Goal: Information Seeking & Learning: Learn about a topic

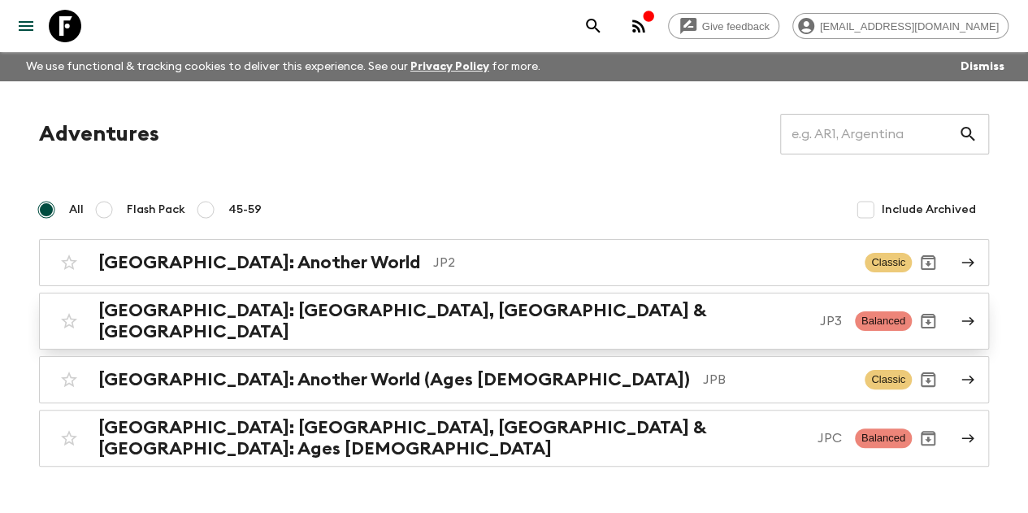
click at [281, 305] on h2 "[GEOGRAPHIC_DATA]: [GEOGRAPHIC_DATA], [GEOGRAPHIC_DATA] & [GEOGRAPHIC_DATA]" at bounding box center [452, 321] width 709 height 42
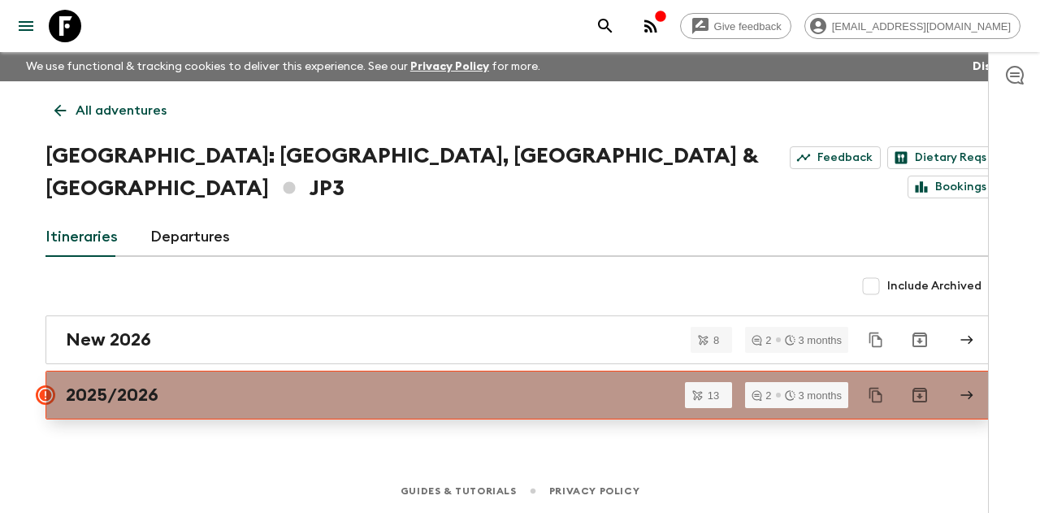
click at [295, 371] on link "2025/2026" at bounding box center [520, 395] width 949 height 49
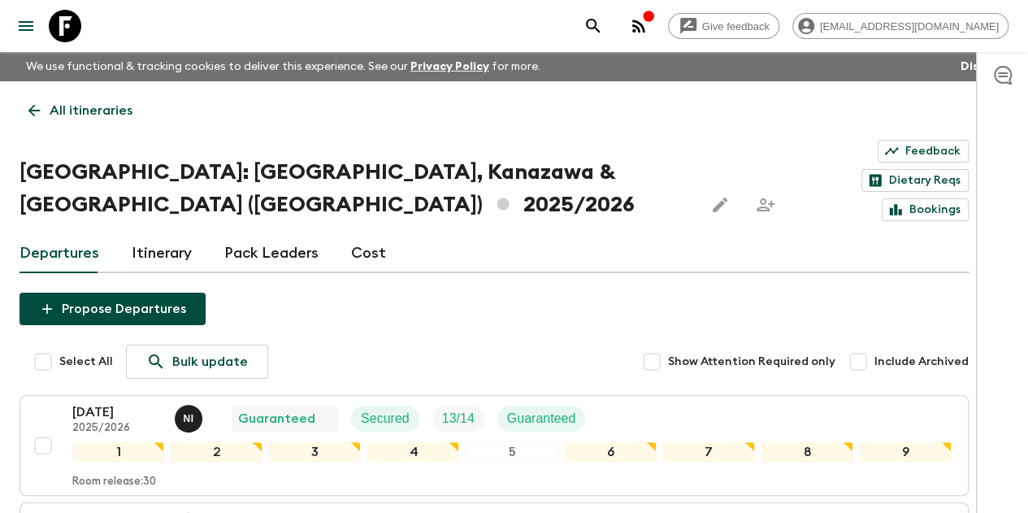
click at [155, 234] on link "Itinerary" at bounding box center [162, 253] width 60 height 39
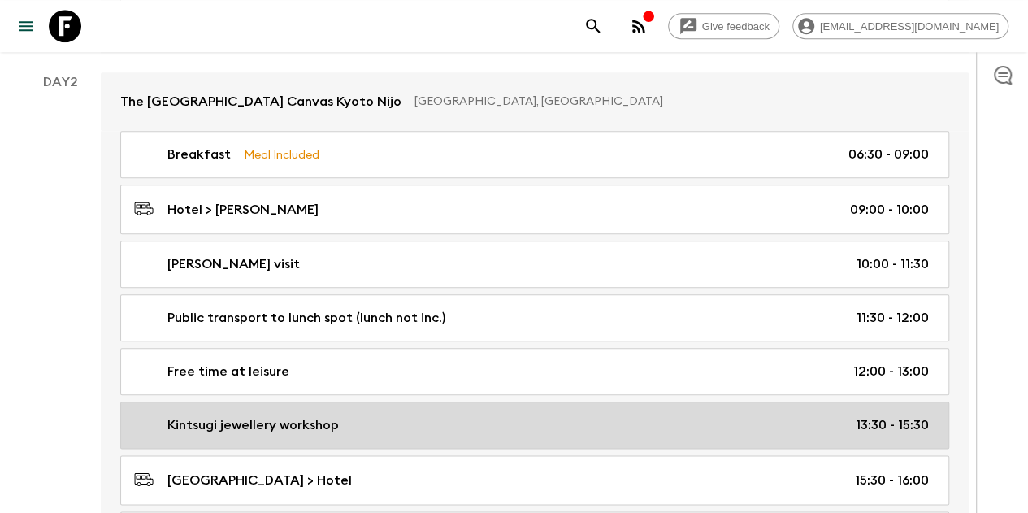
scroll to position [813, 0]
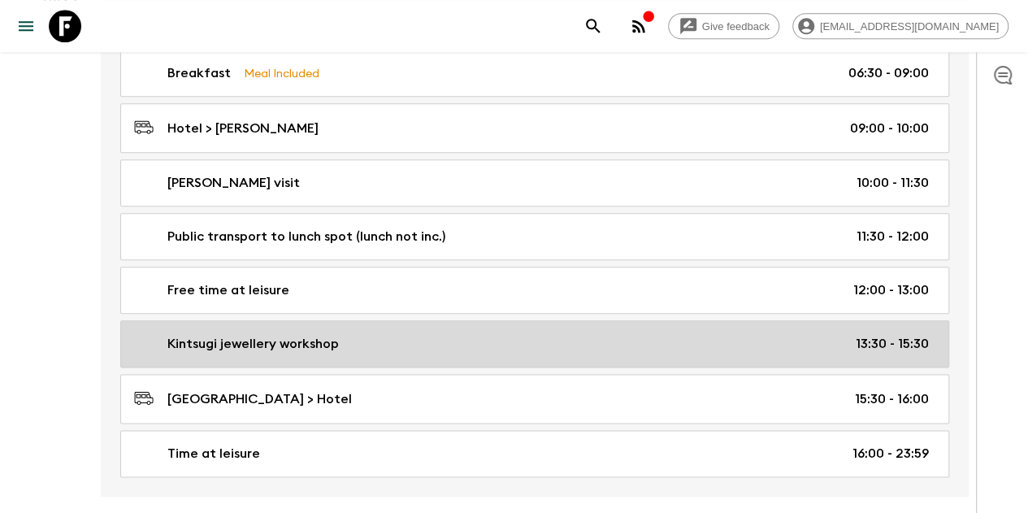
click at [281, 334] on p "Kintsugi jewellery workshop" at bounding box center [252, 344] width 171 height 20
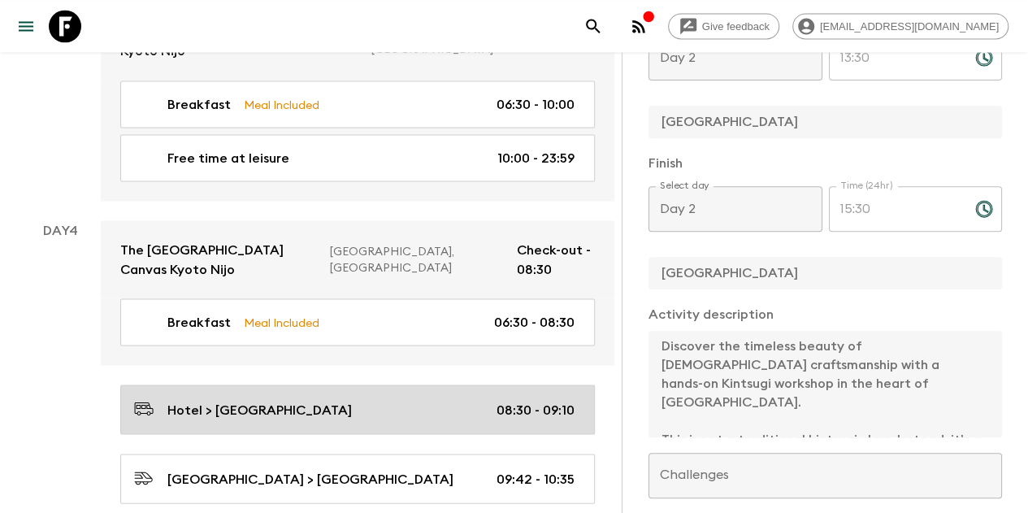
click at [277, 384] on link "Hotel > Kyoto Station 08:30 - 09:10" at bounding box center [357, 409] width 475 height 50
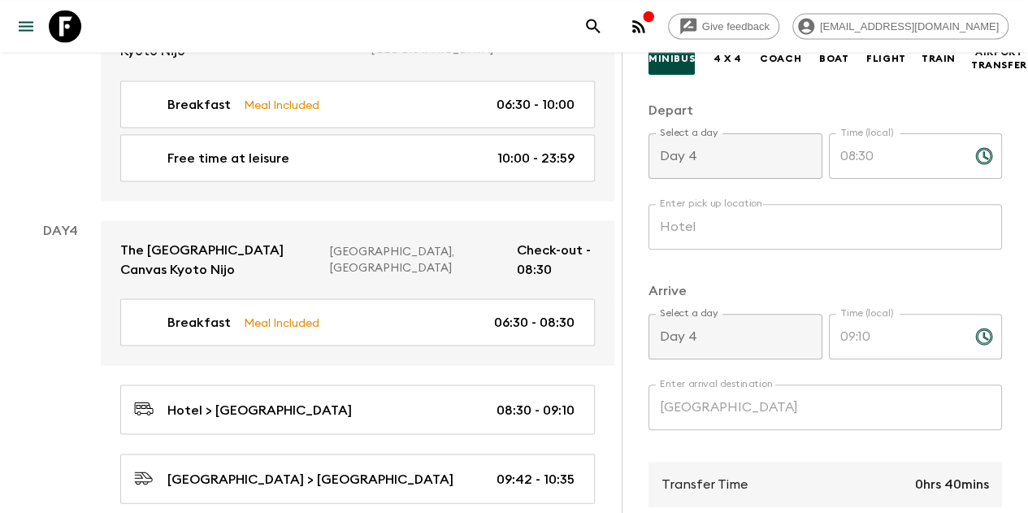
scroll to position [508, 0]
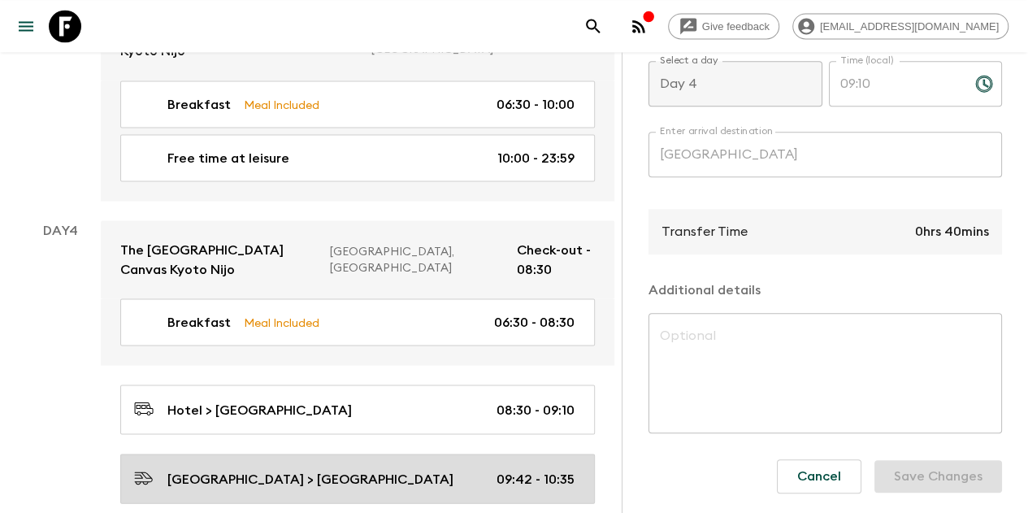
click at [431, 467] on div "Kyoto Station > Tsuruga Station 09:42 - 10:35" at bounding box center [354, 478] width 440 height 22
type input "Kyoto Station"
type input "Tsuruga Station"
type input "09:42"
type input "10:35"
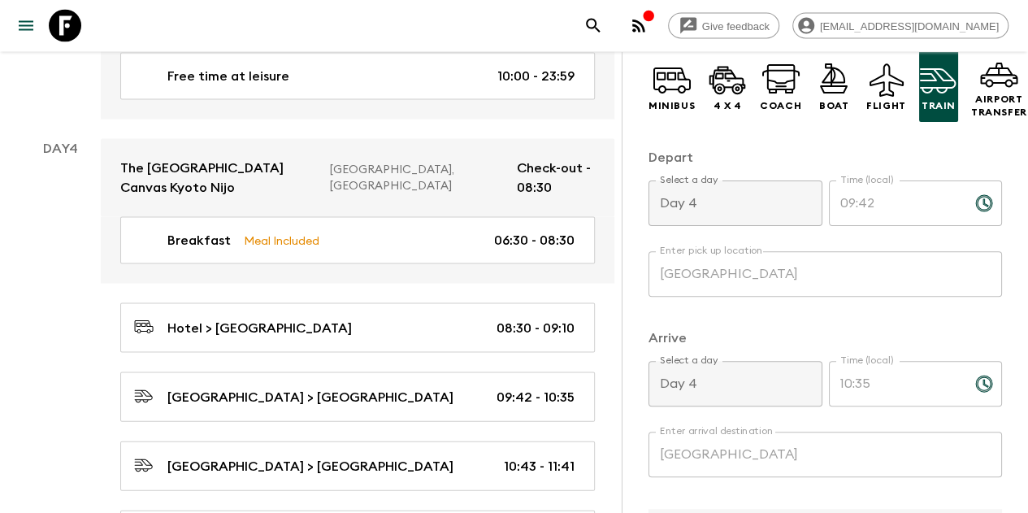
scroll to position [264, 0]
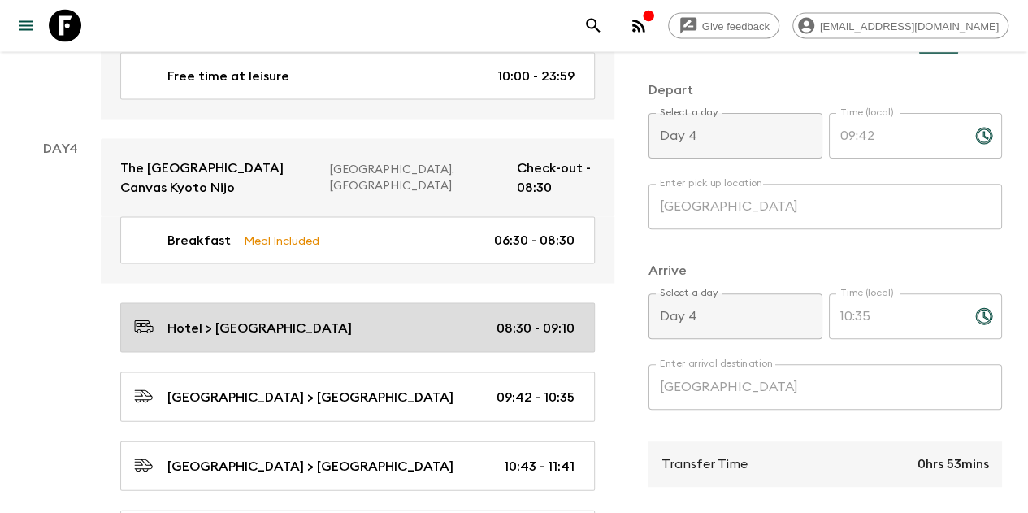
click at [330, 317] on div "Hotel > Kyoto Station 08:30 - 09:10" at bounding box center [354, 328] width 440 height 22
type input "Hotel"
type input "Kyoto Station"
type input "08:30"
type input "09:10"
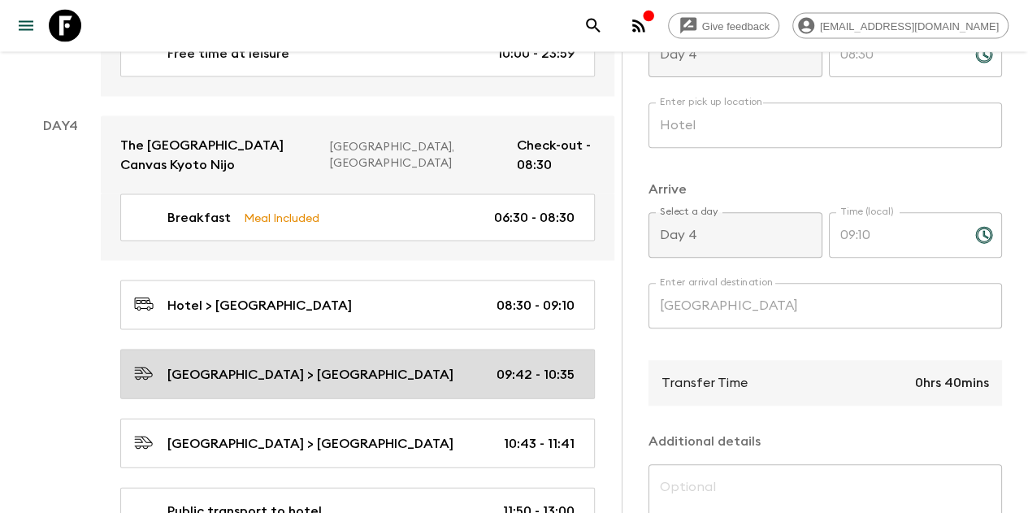
scroll to position [1625, 0]
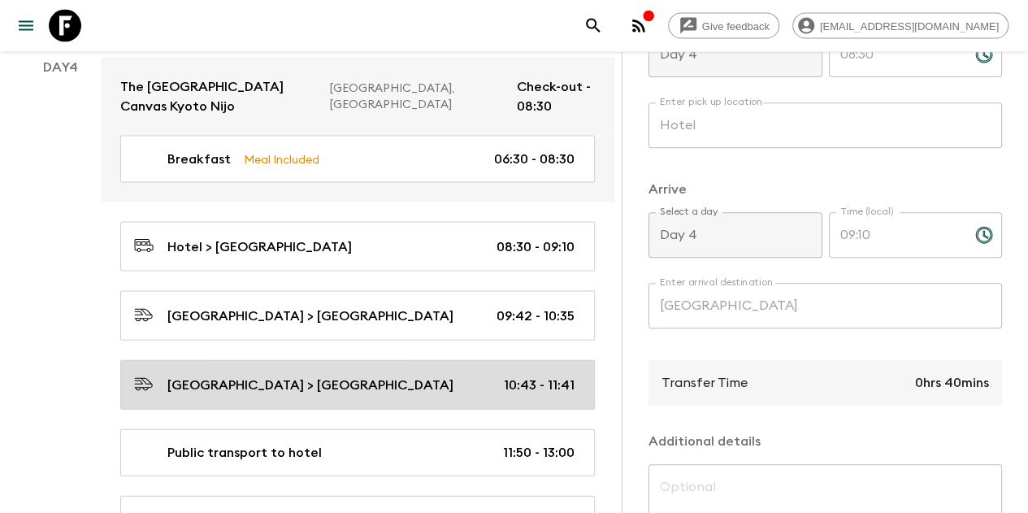
click at [476, 374] on div "Tsuruga Station > Kanazawa Station 10:43 - 11:41" at bounding box center [354, 385] width 440 height 22
type input "Tsuruga Station"
type input "Kanazawa Station"
type input "10:43"
type input "11:41"
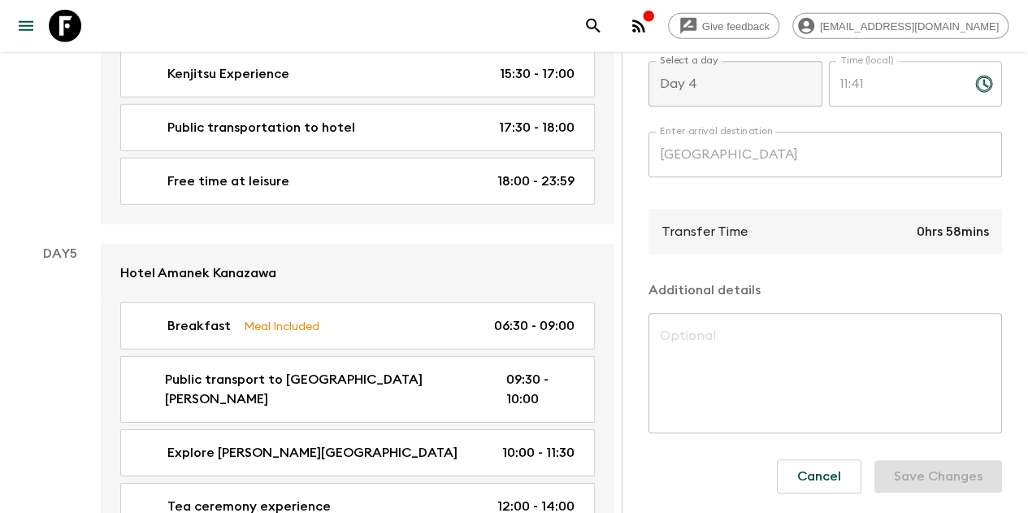
scroll to position [2356, 0]
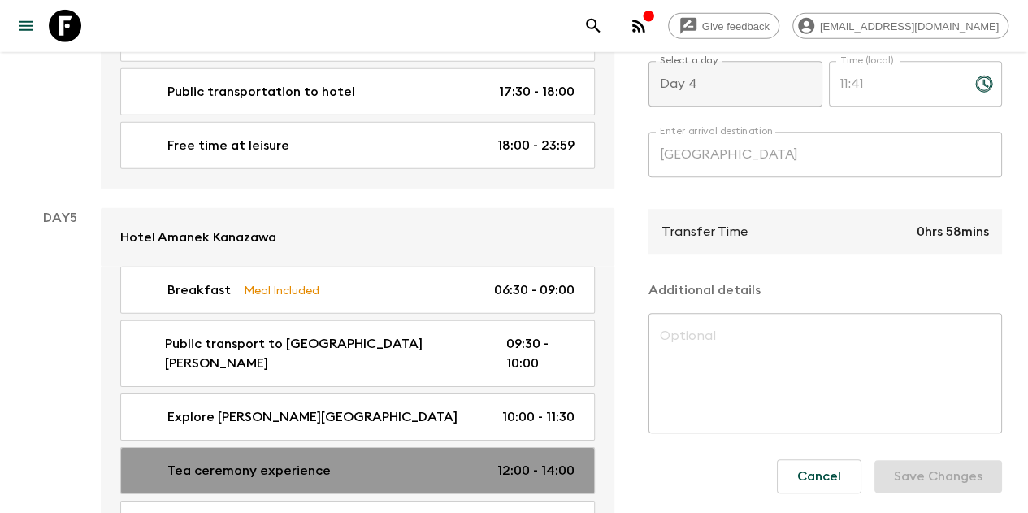
click at [283, 447] on link "Tea ceremony experience 12:00 - 14:00" at bounding box center [357, 470] width 475 height 47
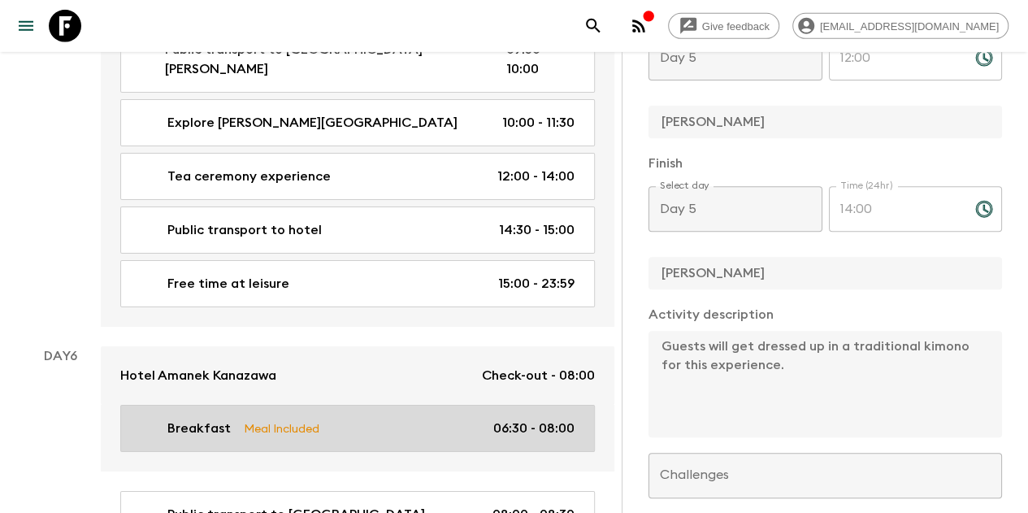
scroll to position [2763, 0]
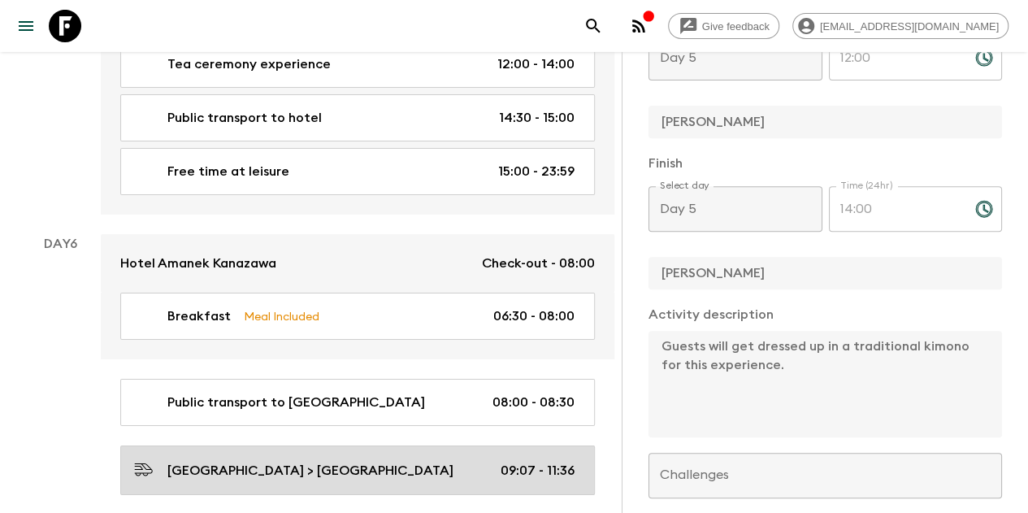
click at [475, 459] on div "Kanazawa Station > Tokyo Station 09:07 - 11:36" at bounding box center [354, 470] width 440 height 22
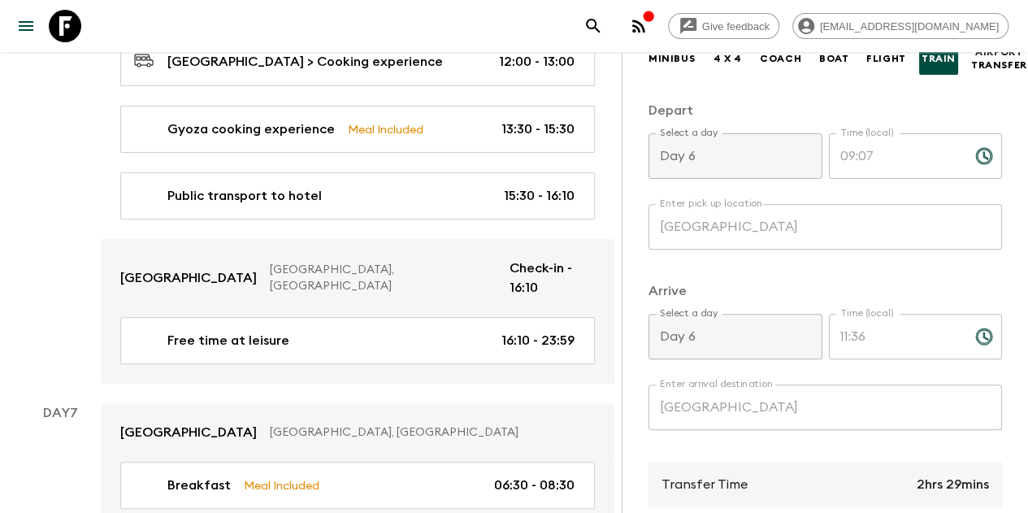
scroll to position [3413, 0]
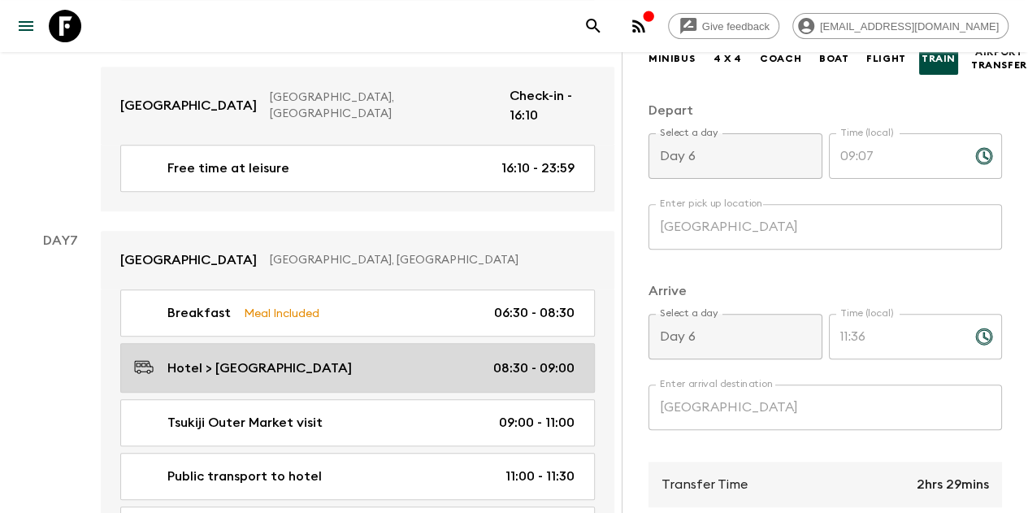
click at [218, 358] on p "Hotel > [GEOGRAPHIC_DATA]" at bounding box center [259, 368] width 184 height 20
type input "Hotel"
type input "Tsukiji Outer Market"
type input "Day 7"
type input "08:30"
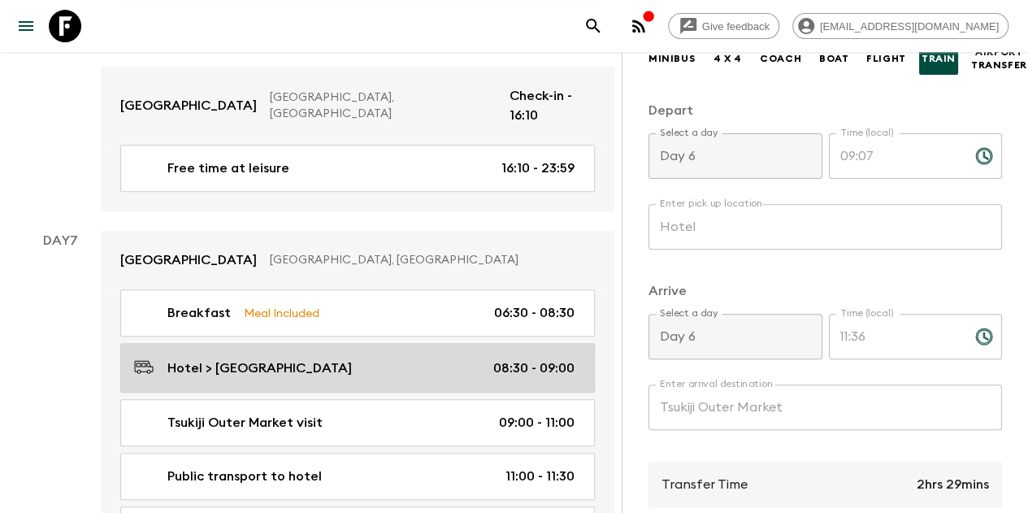
type input "Day 7"
type input "09:00"
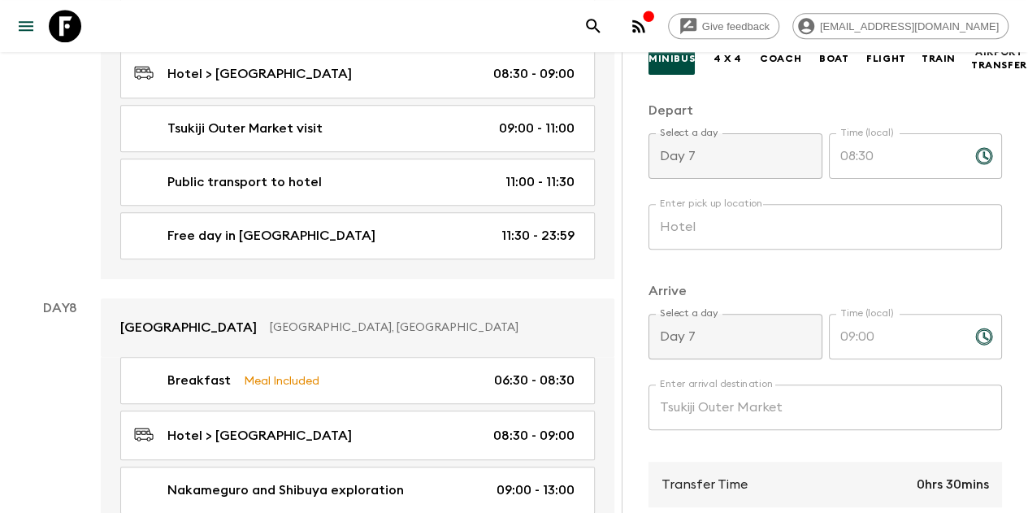
scroll to position [3738, 0]
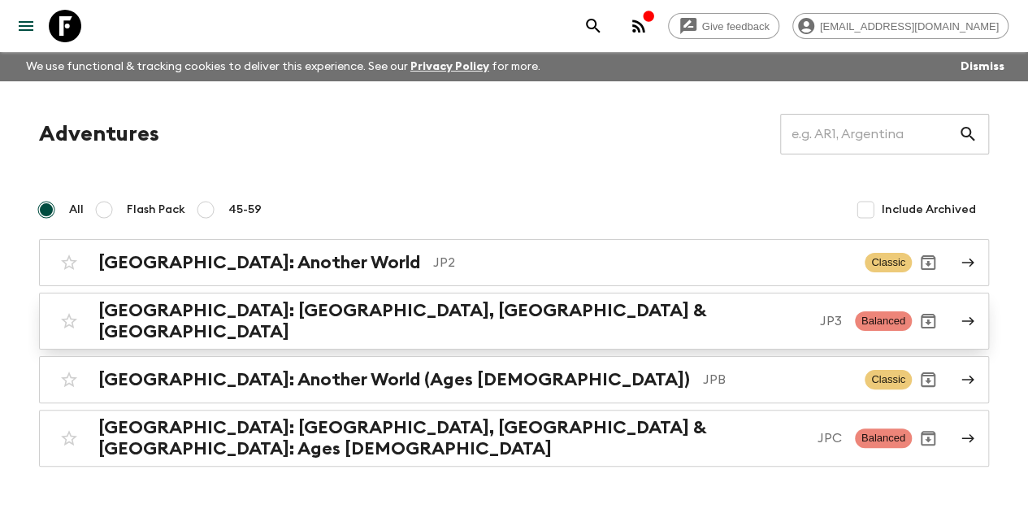
click at [261, 314] on h2 "[GEOGRAPHIC_DATA]: [GEOGRAPHIC_DATA], [GEOGRAPHIC_DATA] & [GEOGRAPHIC_DATA]" at bounding box center [452, 321] width 709 height 42
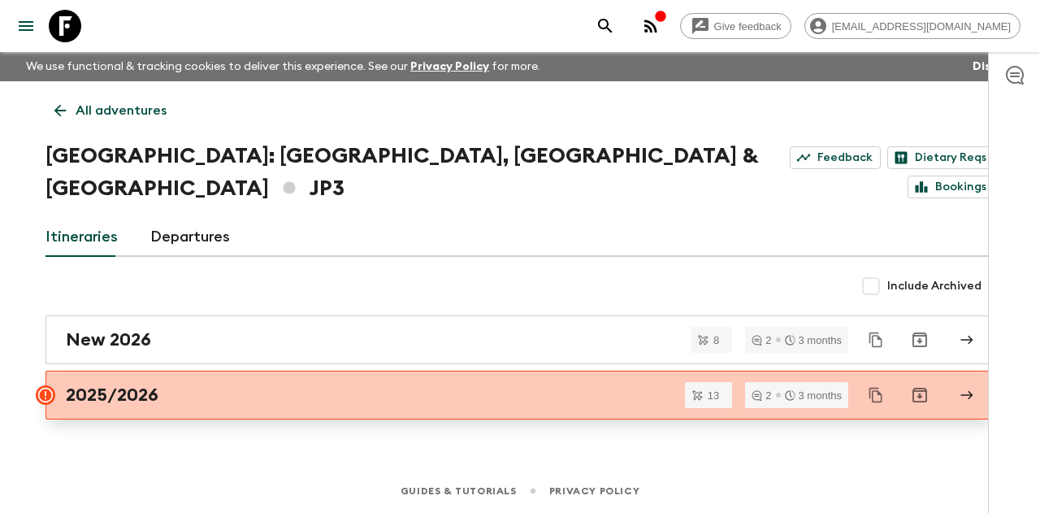
click at [184, 384] on div "2025/2026" at bounding box center [505, 394] width 878 height 21
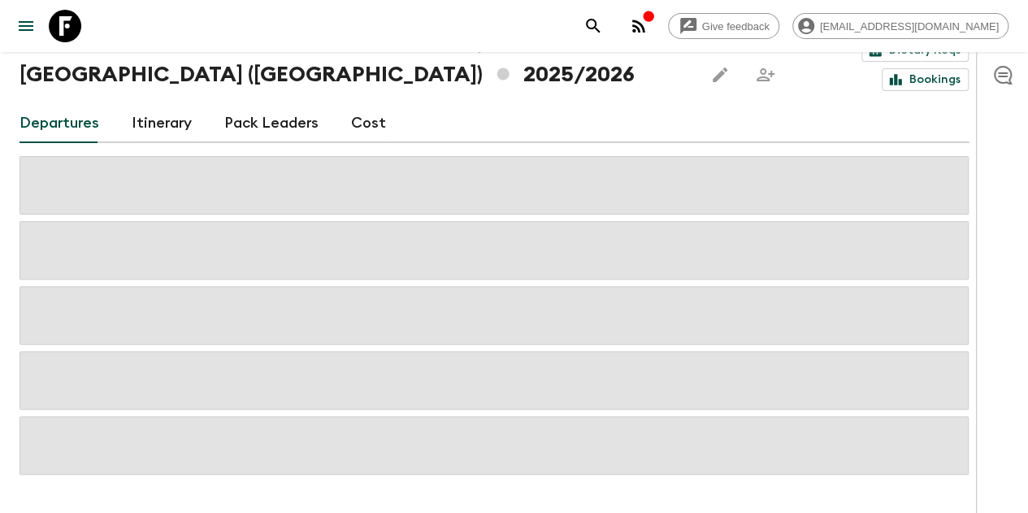
scroll to position [132, 0]
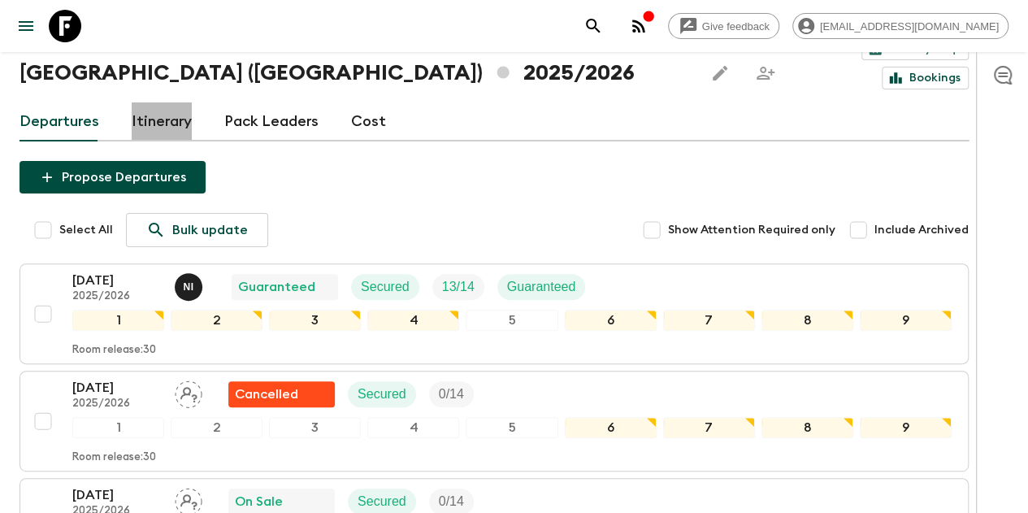
click at [181, 102] on link "Itinerary" at bounding box center [162, 121] width 60 height 39
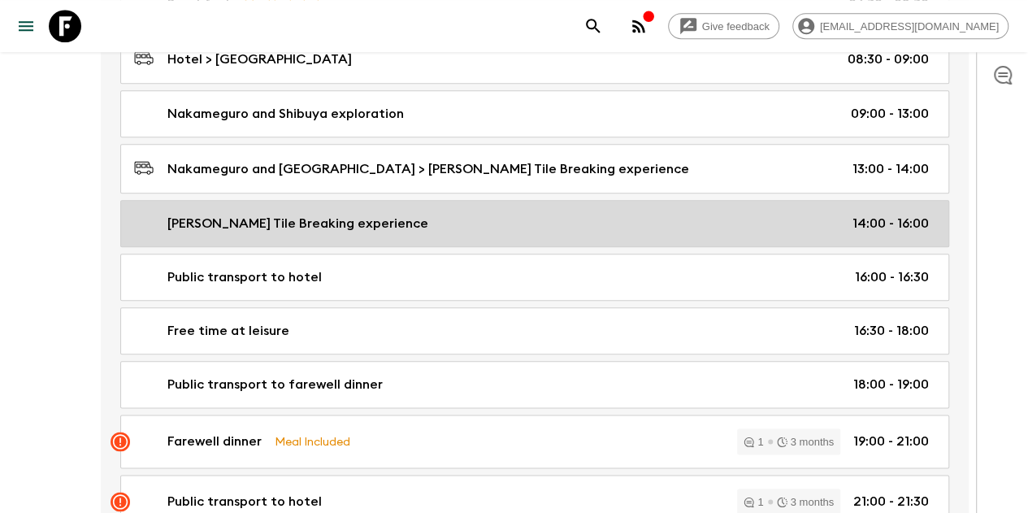
scroll to position [3869, 0]
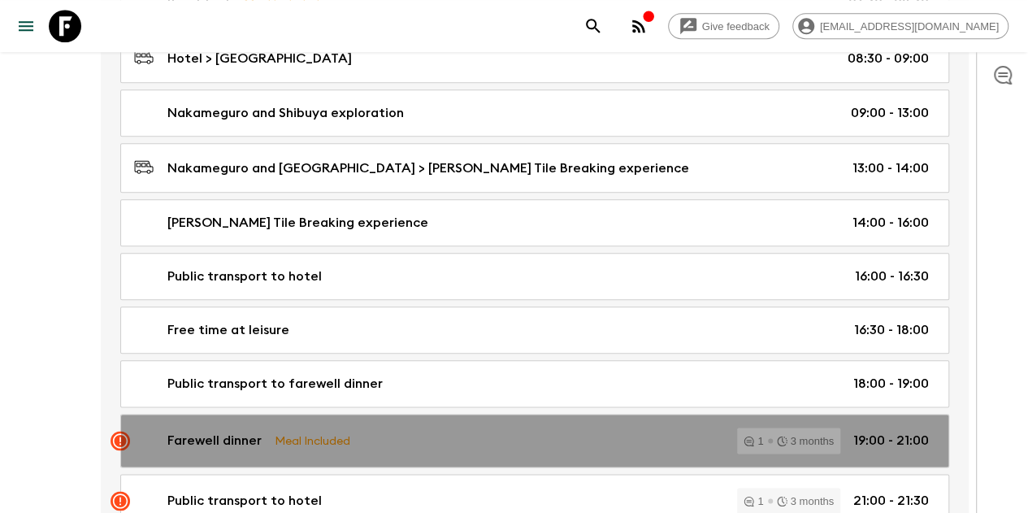
click at [357, 427] on div "Farewell dinner Meal Included 1 3 months 19:00 - 21:00" at bounding box center [531, 440] width 795 height 26
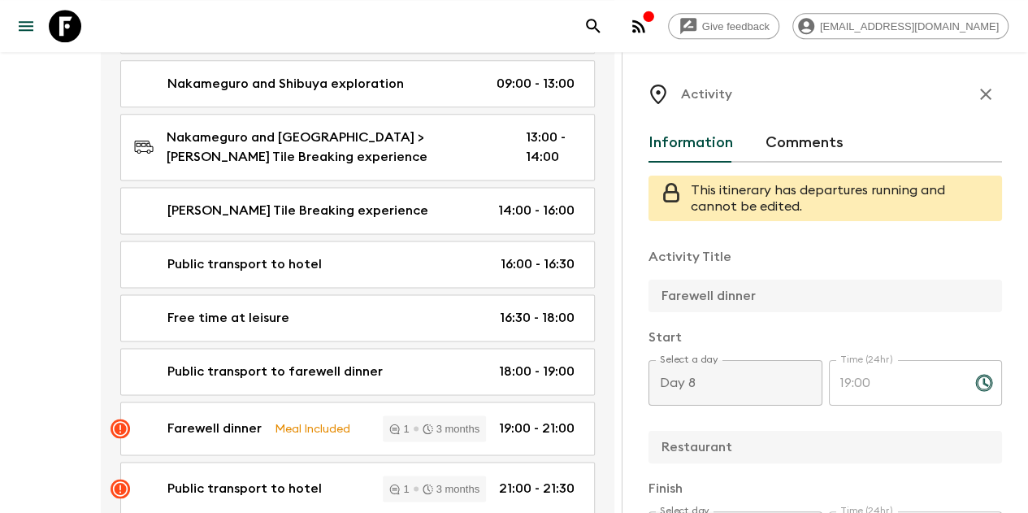
click at [784, 152] on button "Comments" at bounding box center [804, 143] width 78 height 39
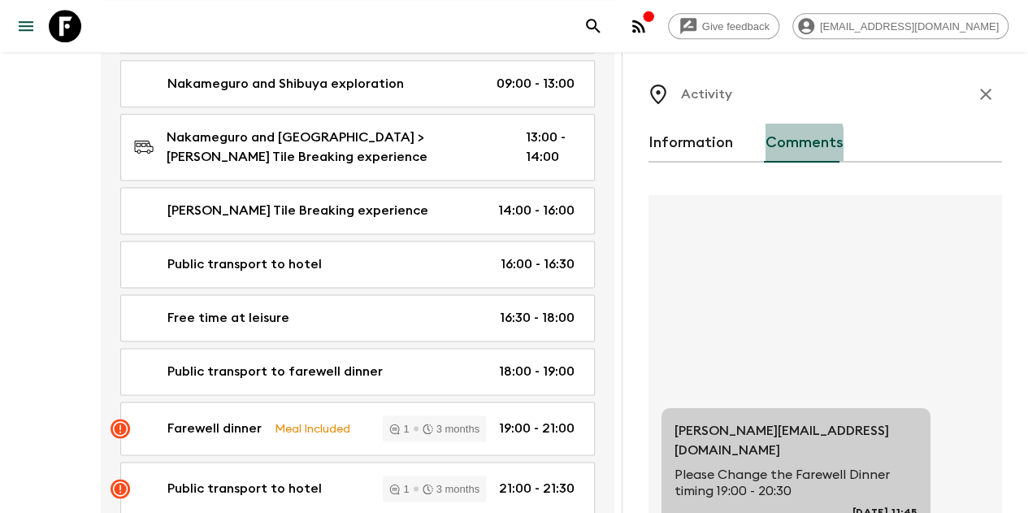
click at [785, 145] on button "Comments" at bounding box center [804, 143] width 78 height 39
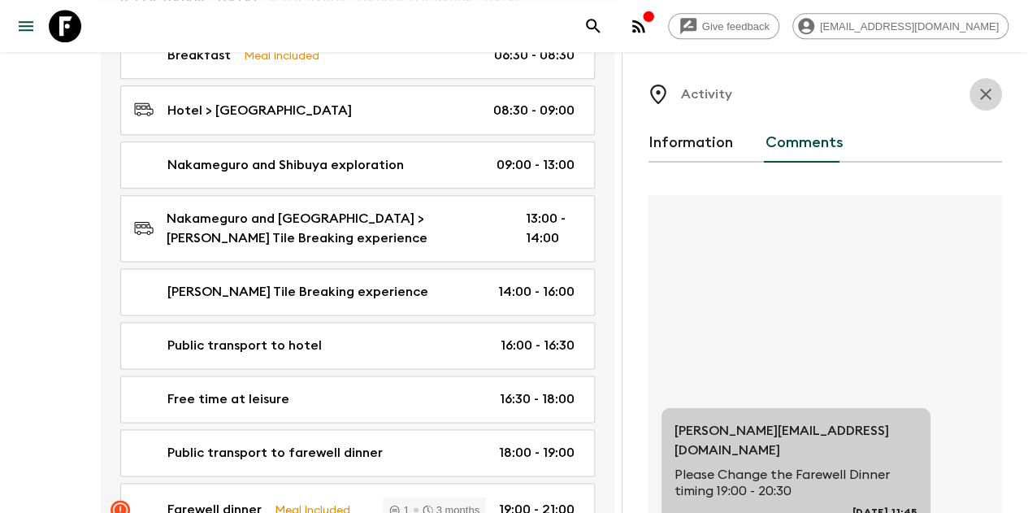
click at [980, 93] on icon "button" at bounding box center [985, 94] width 11 height 11
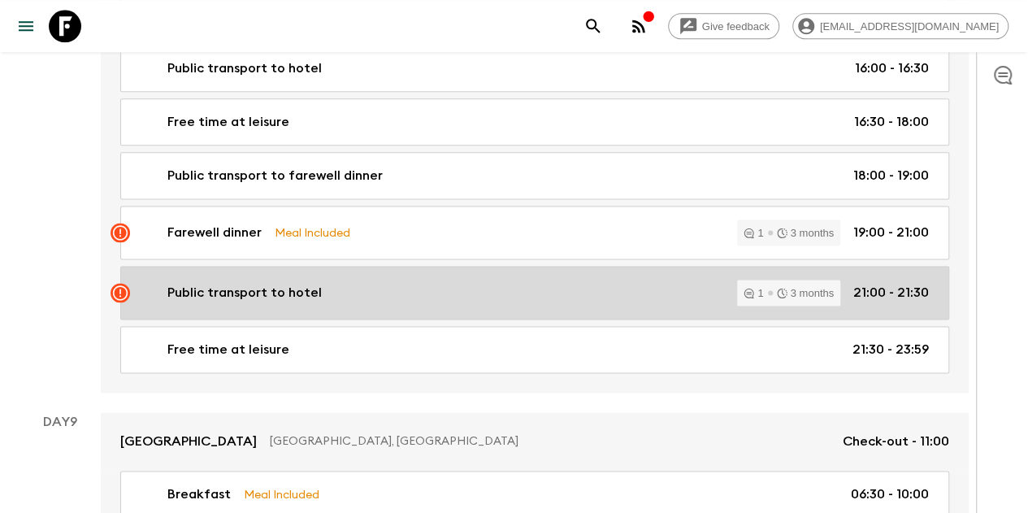
scroll to position [4115, 0]
